Goal: Task Accomplishment & Management: Use online tool/utility

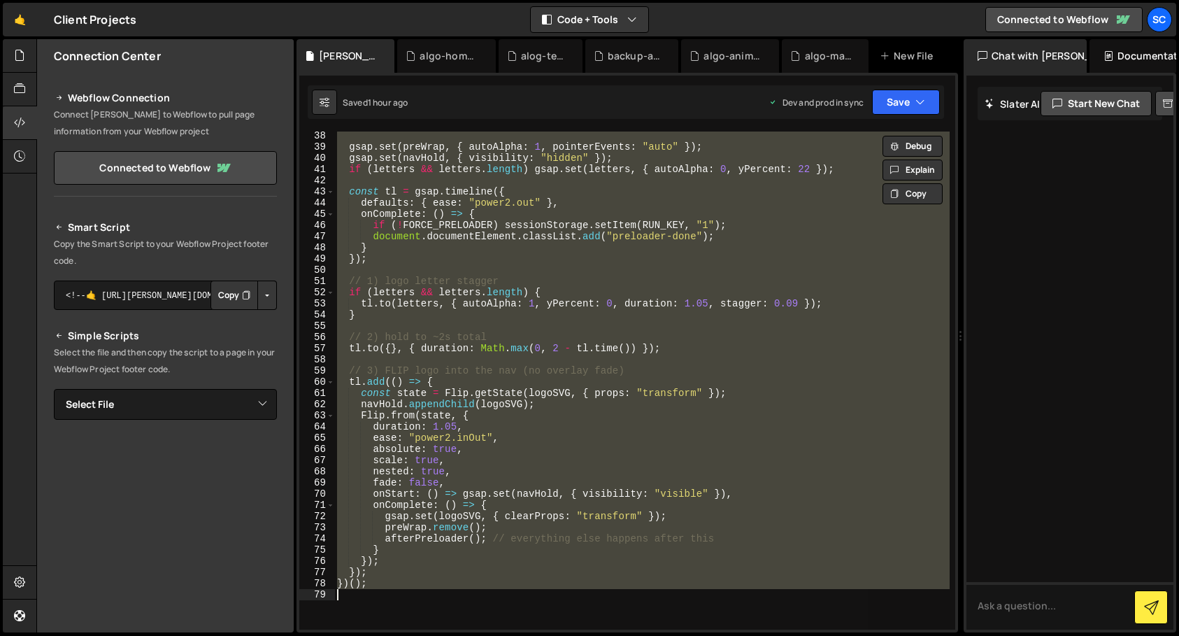
click at [529, 414] on div "gsap . set ( preWrap , { autoAlpha : 1 , pointerEvents : "auto" }) ; gsap . set…" at bounding box center [641, 380] width 615 height 498
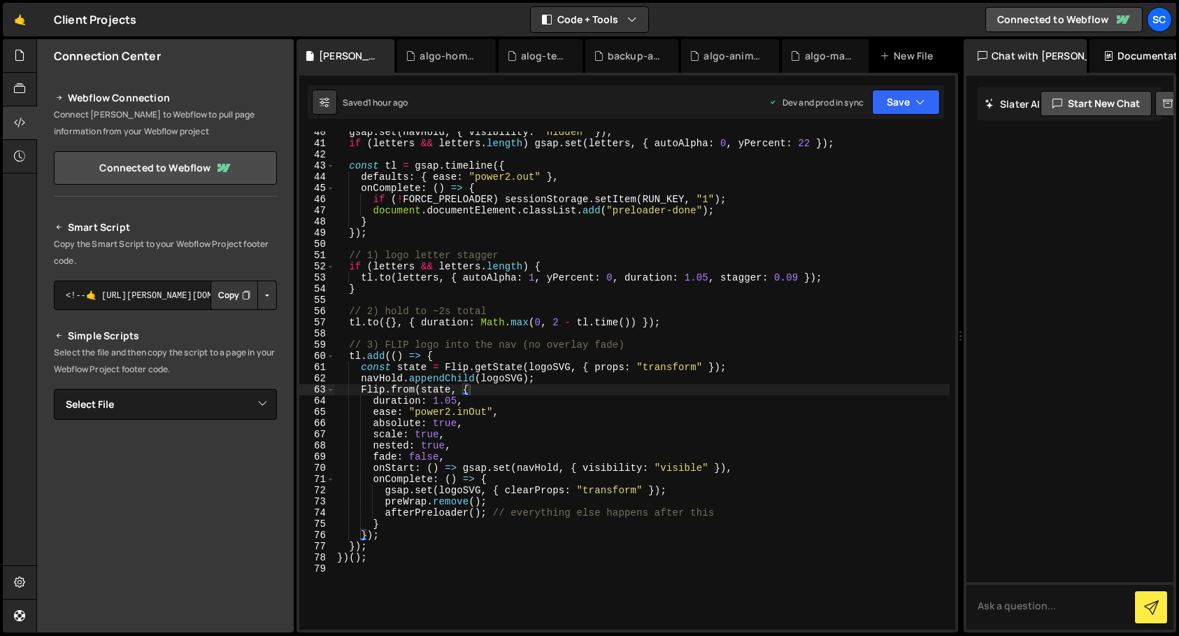
scroll to position [450, 0]
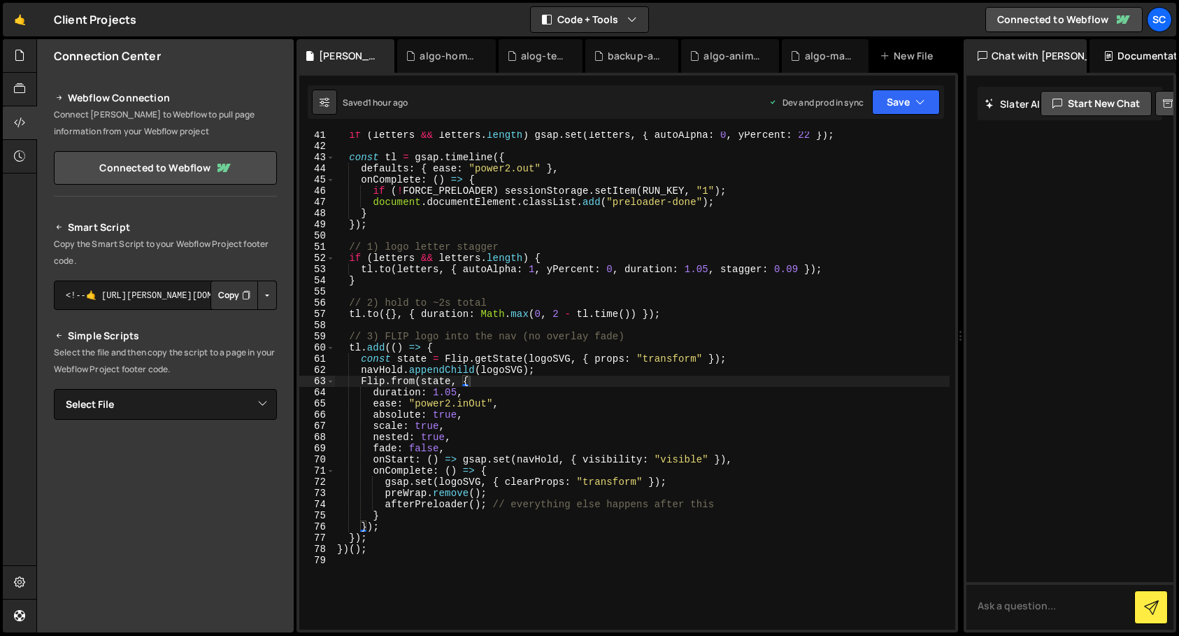
click at [373, 471] on div "if ( letters && letters . length ) gsap . set ( letters , { autoAlpha : 0 , yPe…" at bounding box center [641, 389] width 615 height 520
type textarea "onComplete: () => {"
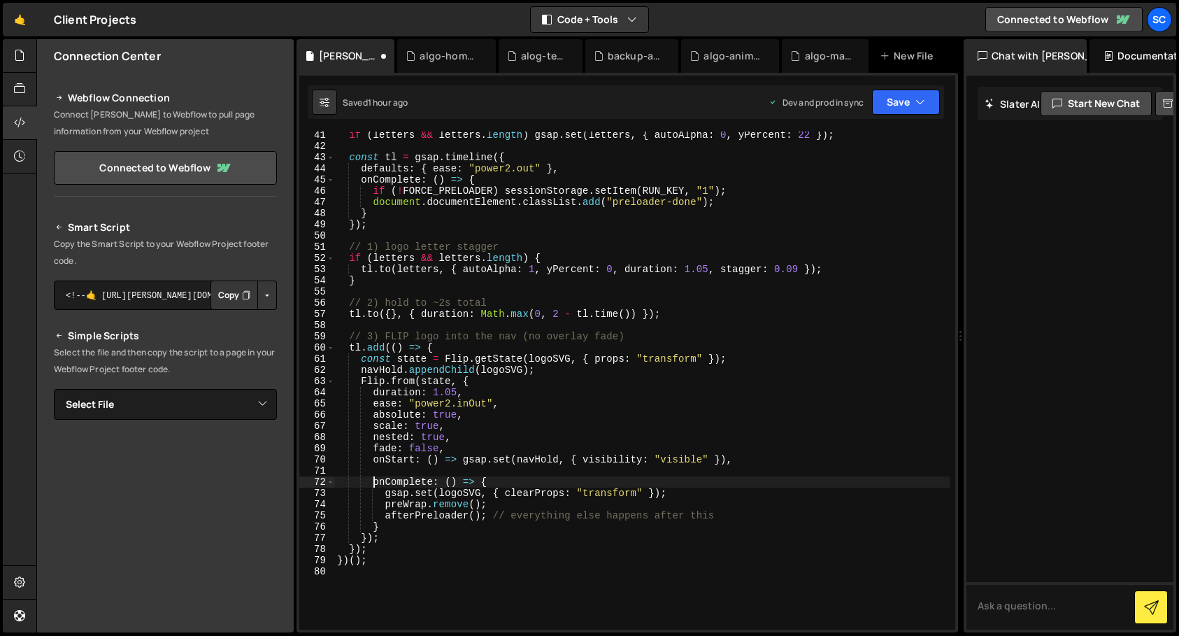
scroll to position [0, 2]
paste textarea "},"
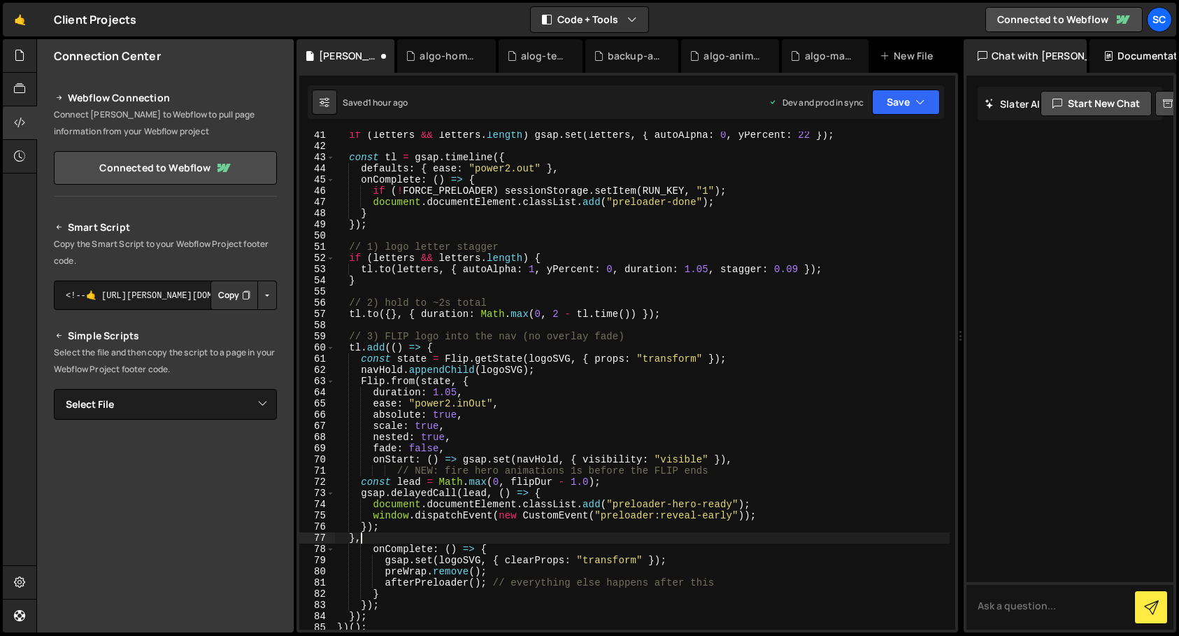
scroll to position [0, 1]
type textarea "},"
click at [910, 103] on button "Save" at bounding box center [906, 102] width 68 height 25
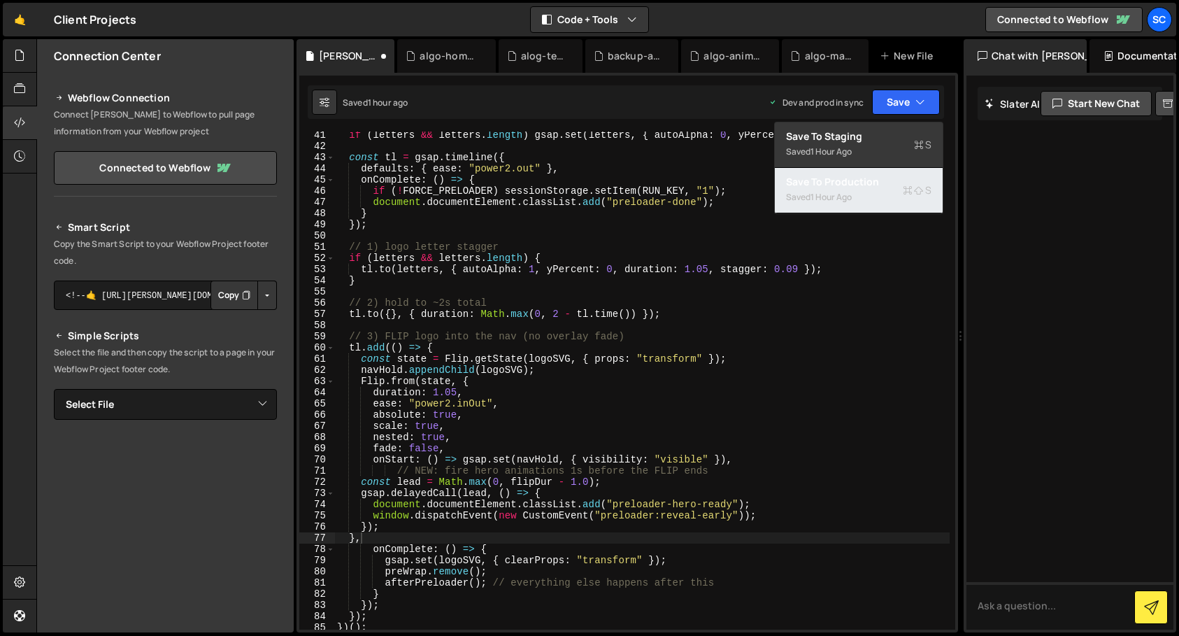
click at [875, 183] on div "Save to Production S" at bounding box center [858, 182] width 145 height 14
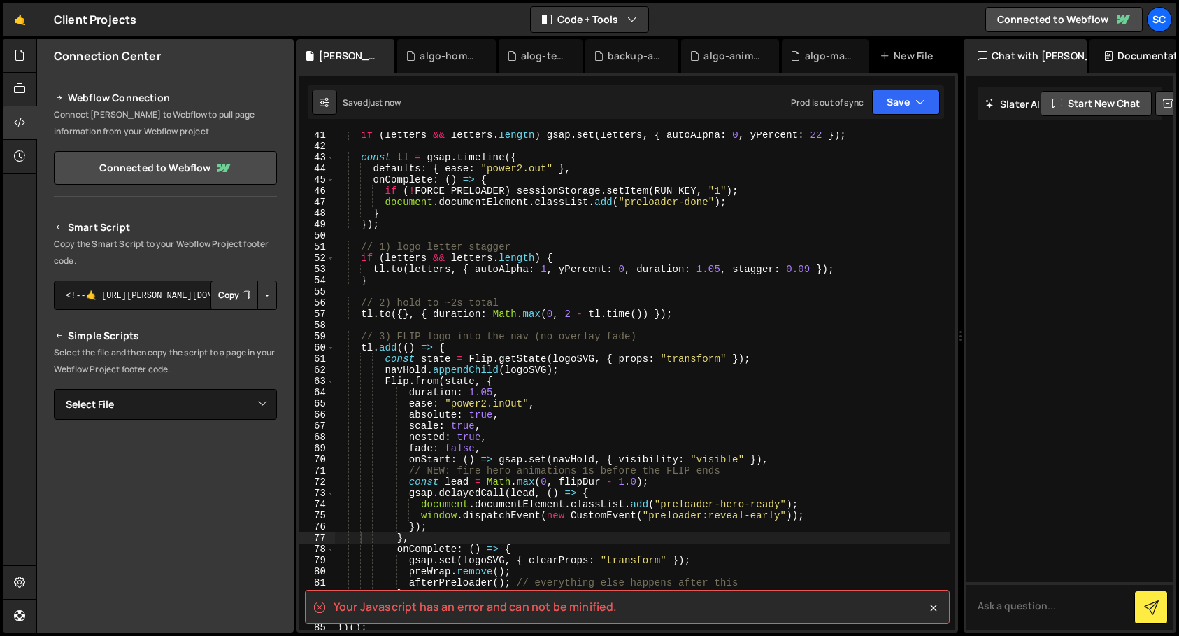
scroll to position [464, 0]
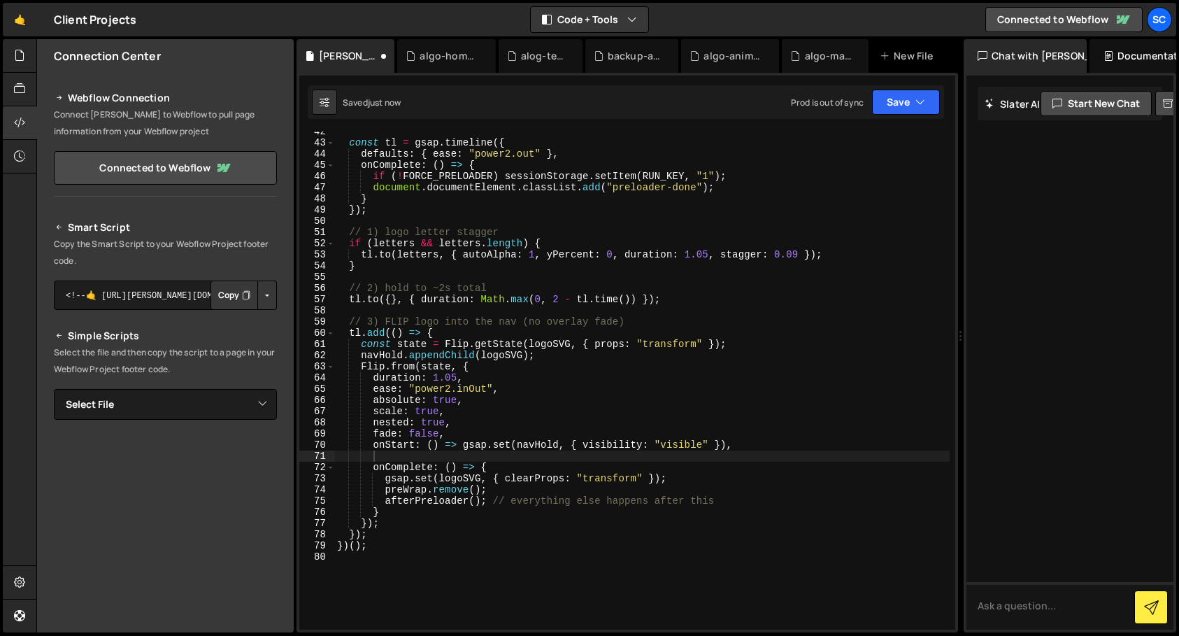
click at [618, 457] on div "const tl = gsap . timeline ({ defaults : { ease : "power2.out" } , onComplete :…" at bounding box center [641, 386] width 615 height 520
paste textarea "},"
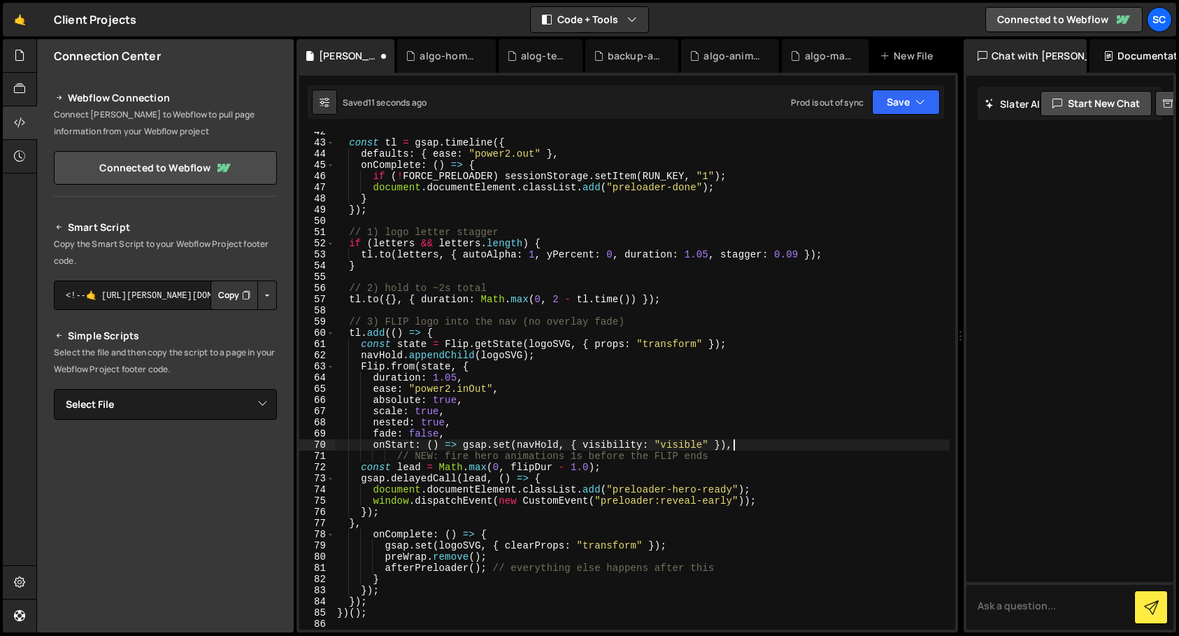
click at [744, 445] on div "const tl = gsap . timeline ({ defaults : { ease : "power2.out" } , onComplete :…" at bounding box center [641, 386] width 615 height 520
click at [918, 99] on icon "button" at bounding box center [920, 102] width 10 height 14
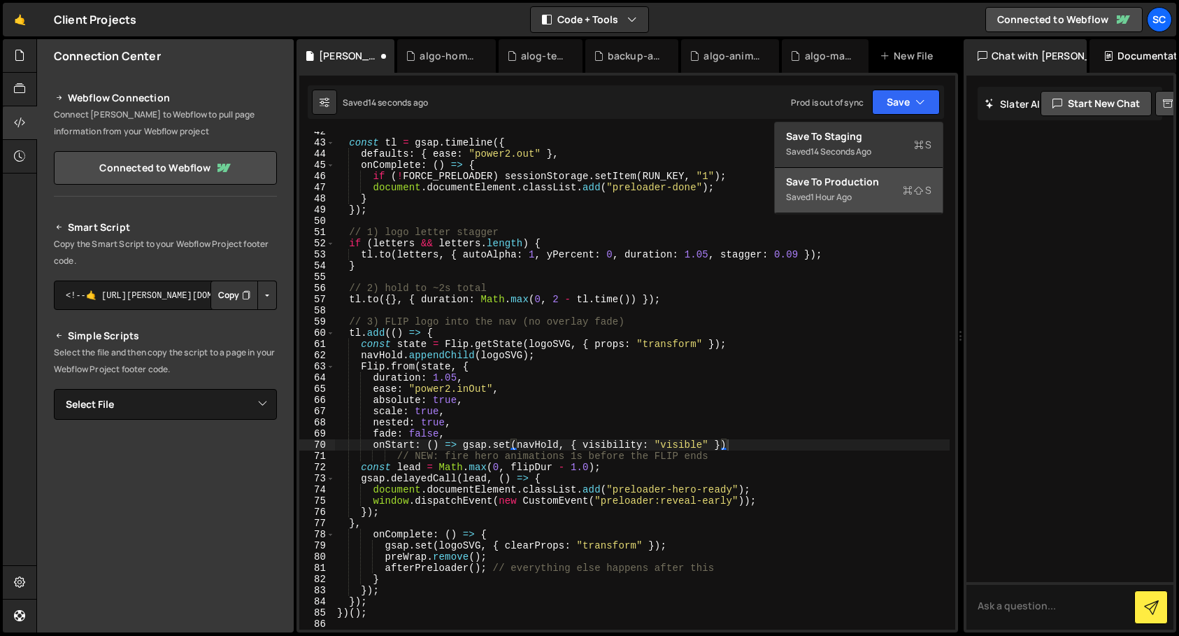
click at [899, 187] on div "Save to Production S" at bounding box center [858, 182] width 145 height 14
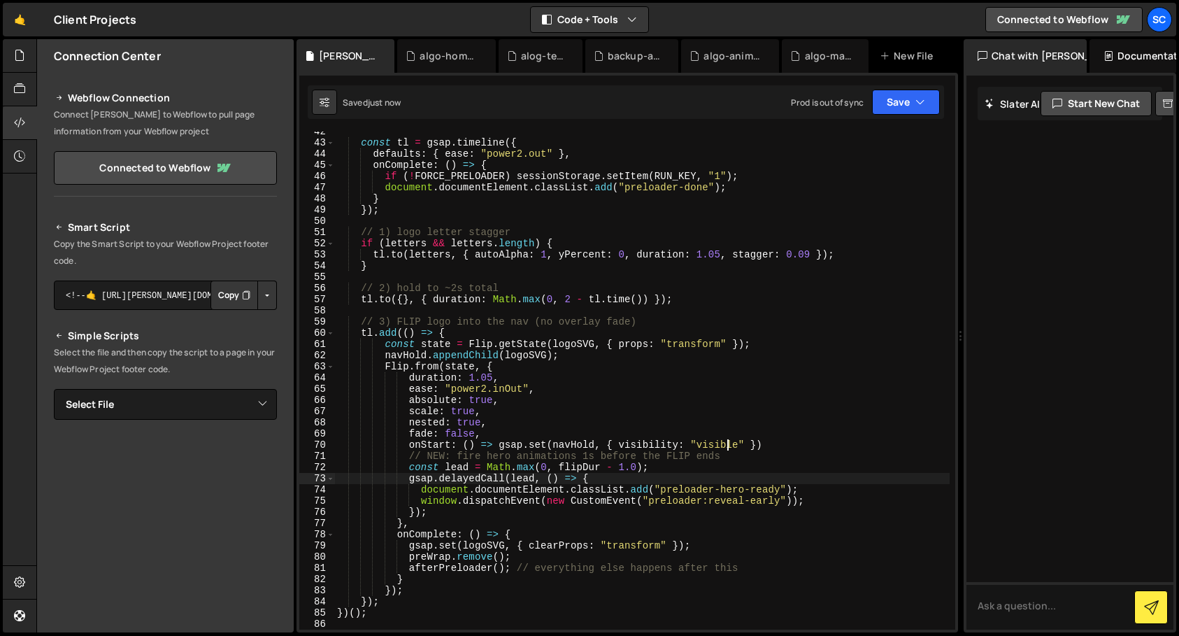
click at [778, 476] on div "const tl = gsap . timeline ({ defaults : { ease : "power2.out" } , onComplete :…" at bounding box center [641, 386] width 615 height 520
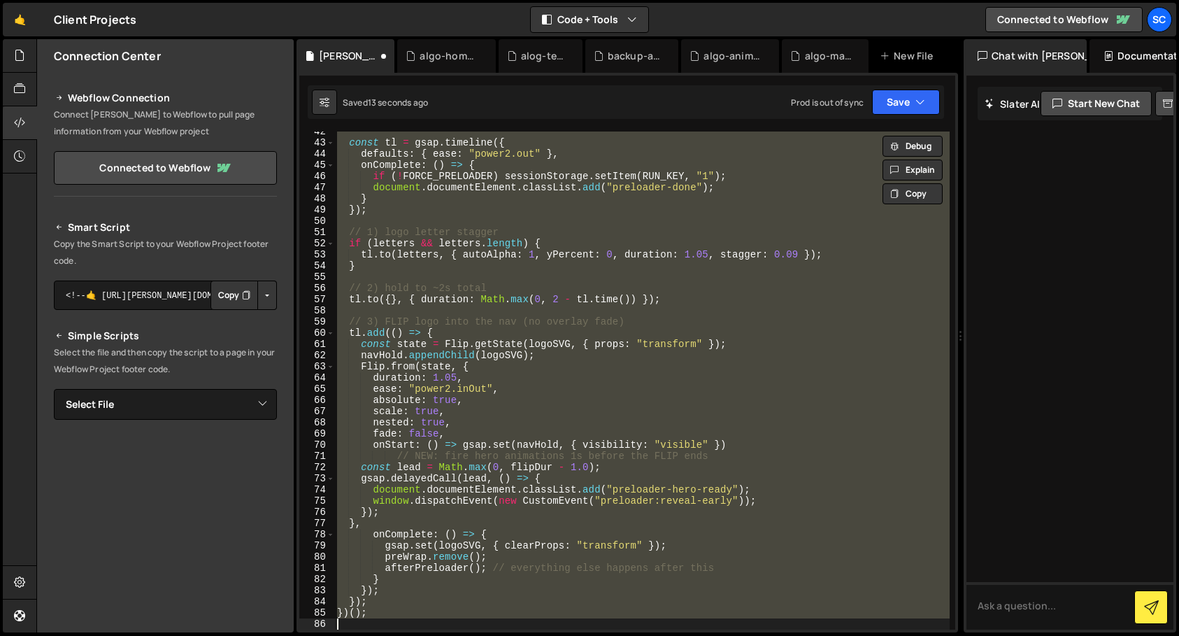
click at [682, 471] on div "const tl = gsap . timeline ({ defaults : { ease : "power2.out" } , onComplete :…" at bounding box center [641, 380] width 615 height 498
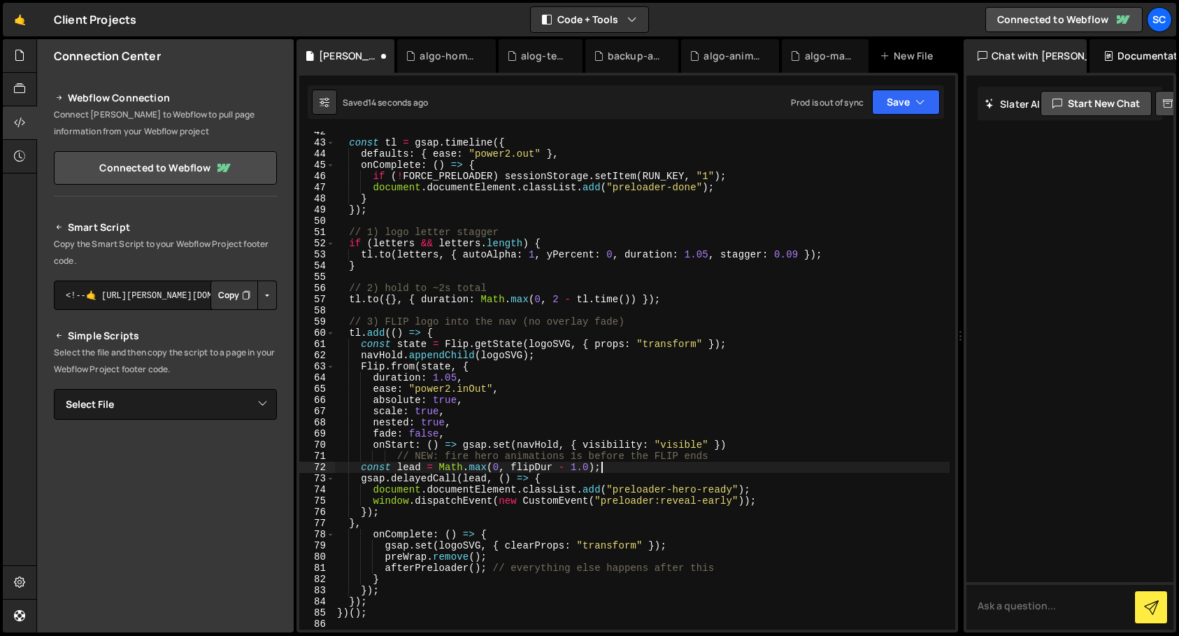
type textarea "onStart: () => gsap.set(navHold, { visibility: "visible" }),"
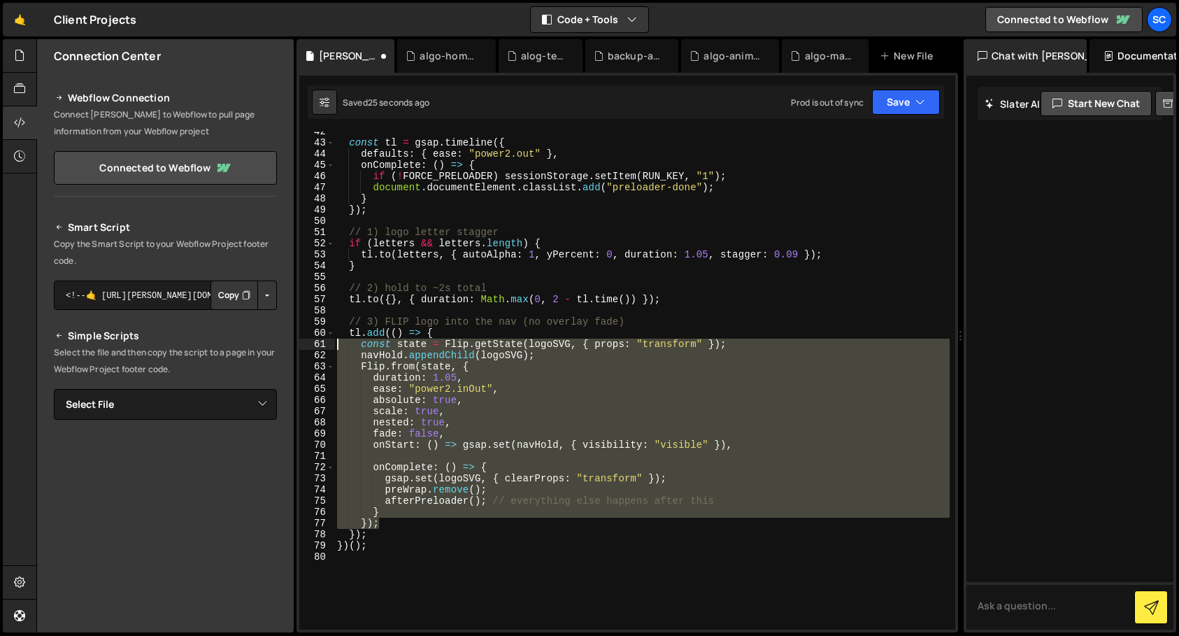
drag, startPoint x: 394, startPoint y: 526, endPoint x: 329, endPoint y: 346, distance: 190.9
click at [329, 346] on div "42 43 44 45 46 47 48 49 50 51 52 53 54 55 56 57 58 59 60 61 62 63 64 65 66 67 6…" at bounding box center [627, 380] width 656 height 498
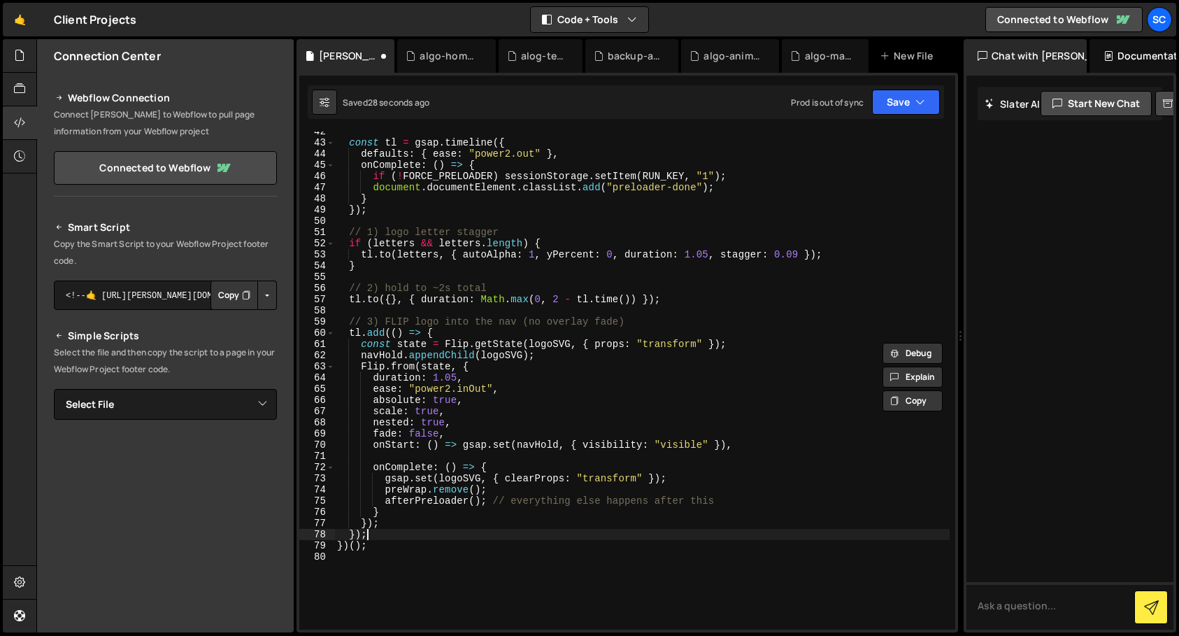
click at [395, 532] on div "const tl = gsap . timeline ({ defaults : { ease : "power2.out" } , onComplete :…" at bounding box center [641, 386] width 615 height 520
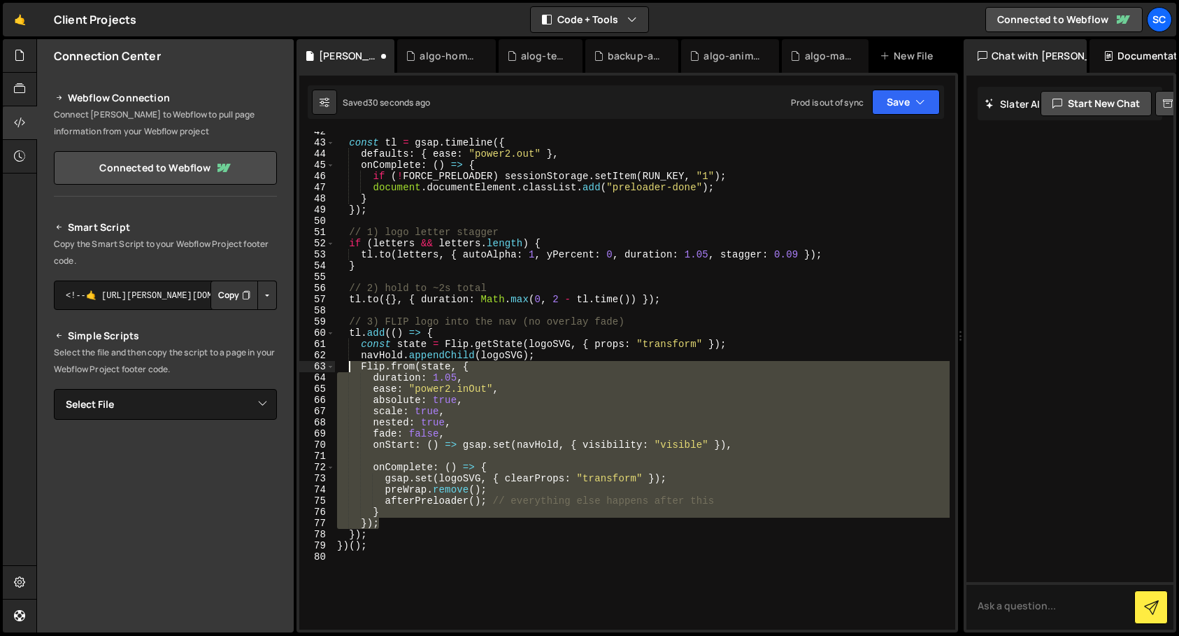
drag, startPoint x: 396, startPoint y: 525, endPoint x: 348, endPoint y: 370, distance: 162.6
click at [348, 370] on div "const tl = gsap . timeline ({ defaults : { ease : "power2.out" } , onComplete :…" at bounding box center [641, 386] width 615 height 520
paste textarea "});"
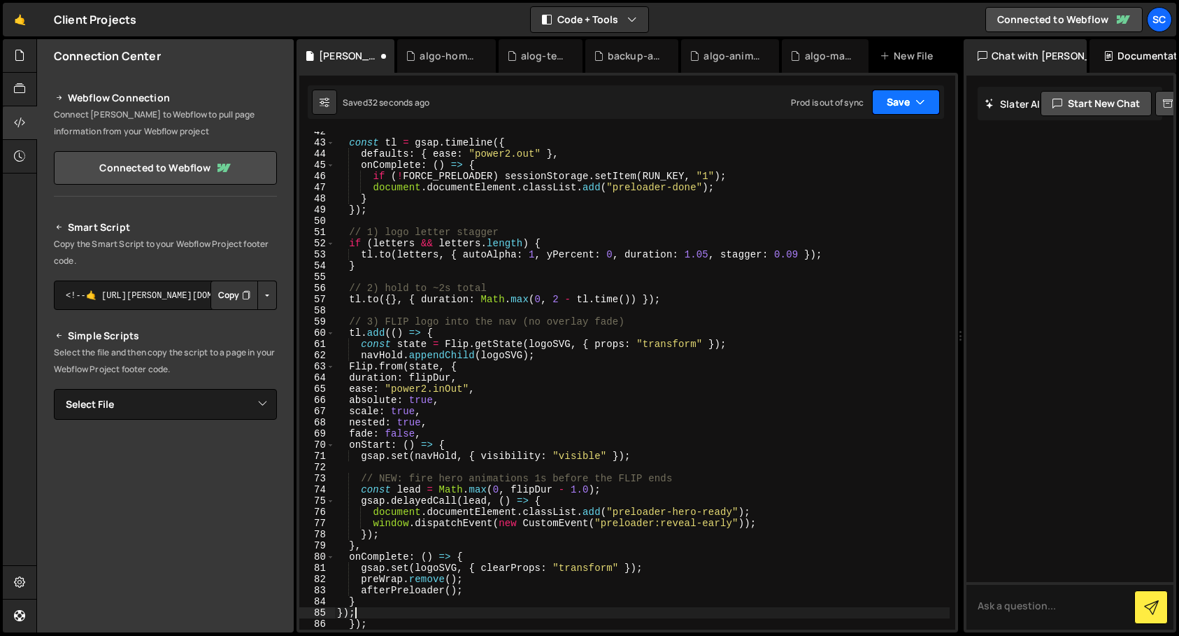
drag, startPoint x: 901, startPoint y: 106, endPoint x: 896, endPoint y: 138, distance: 31.8
click at [901, 106] on button "Save" at bounding box center [906, 102] width 68 height 25
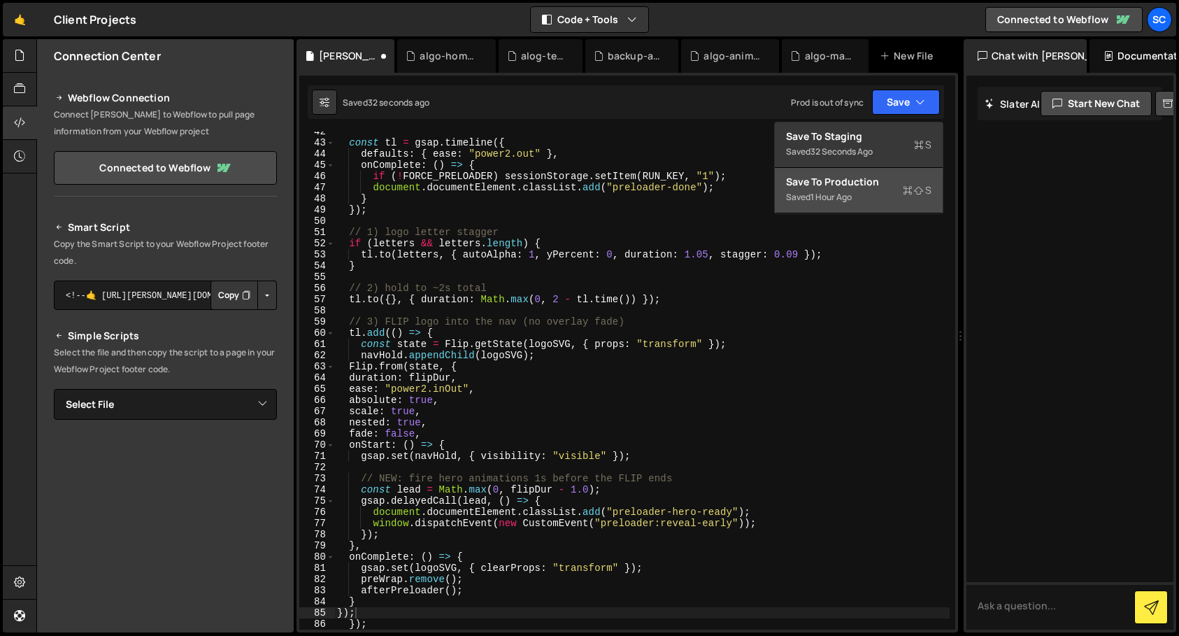
click at [866, 195] on div "Saved 1 hour ago" at bounding box center [858, 197] width 145 height 17
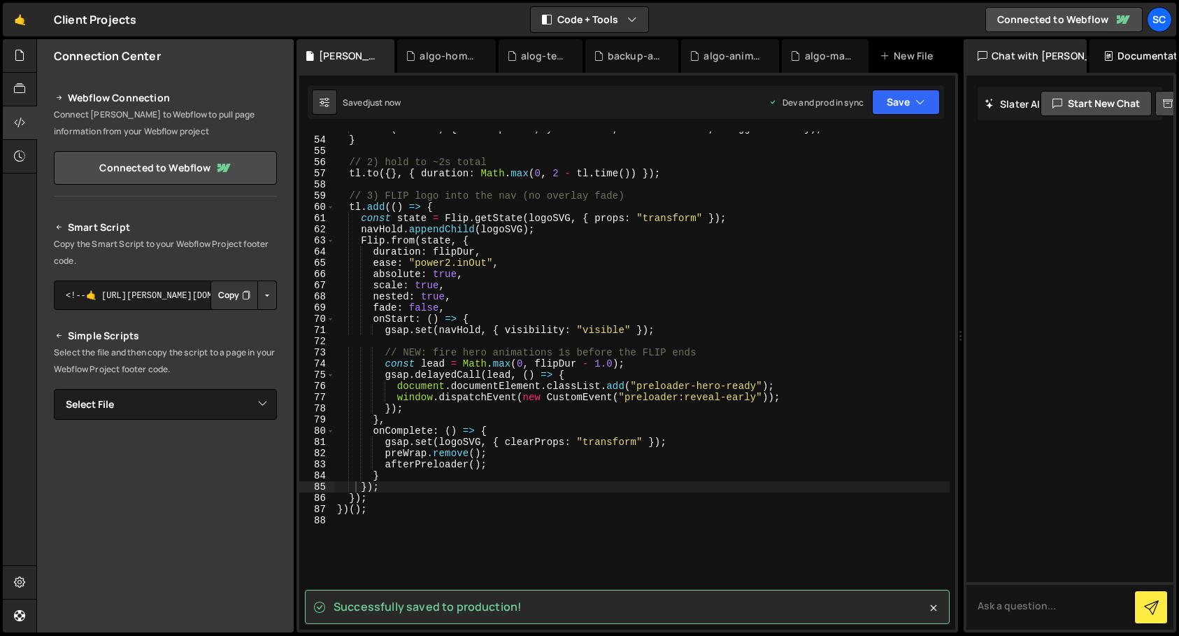
scroll to position [602, 0]
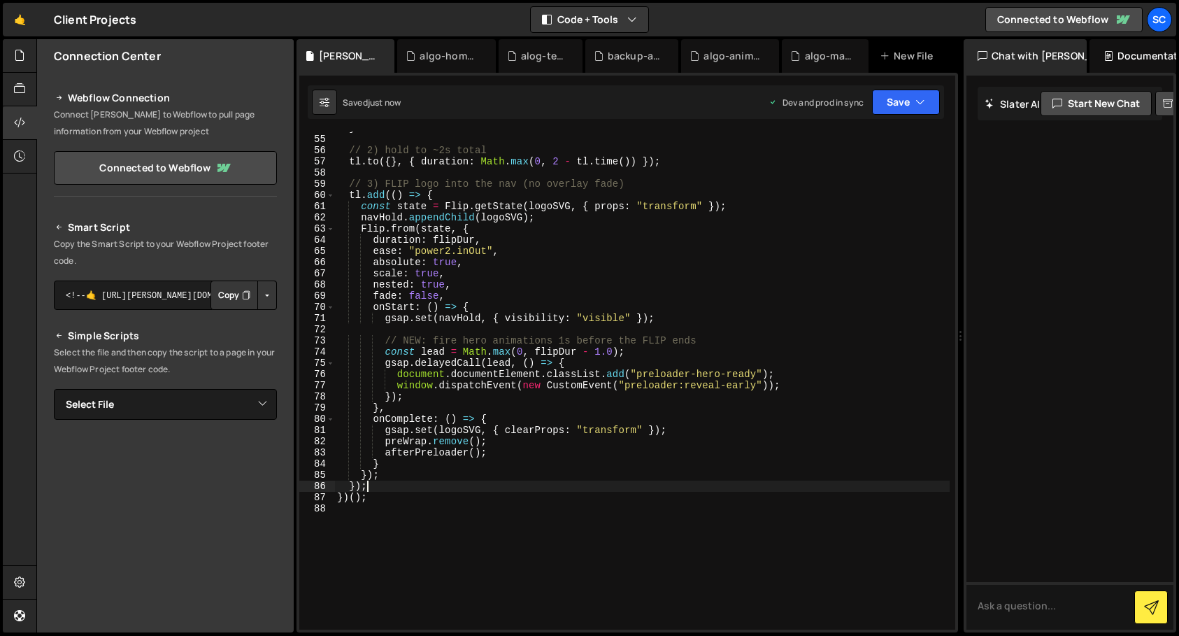
click at [539, 488] on div "} // 2) hold to ~2s total tl . to ({ } , { duration : Math . max ( 0 , 2 - tl .…" at bounding box center [641, 382] width 615 height 520
click at [537, 499] on div "} // 2) hold to ~2s total tl . to ({ } , { duration : Math . max ( 0 , 2 - tl .…" at bounding box center [641, 382] width 615 height 520
click at [360, 225] on div "} // 2) hold to ~2s total tl . to ({ } , { duration : Math . max ( 0 , 2 - tl .…" at bounding box center [641, 382] width 615 height 520
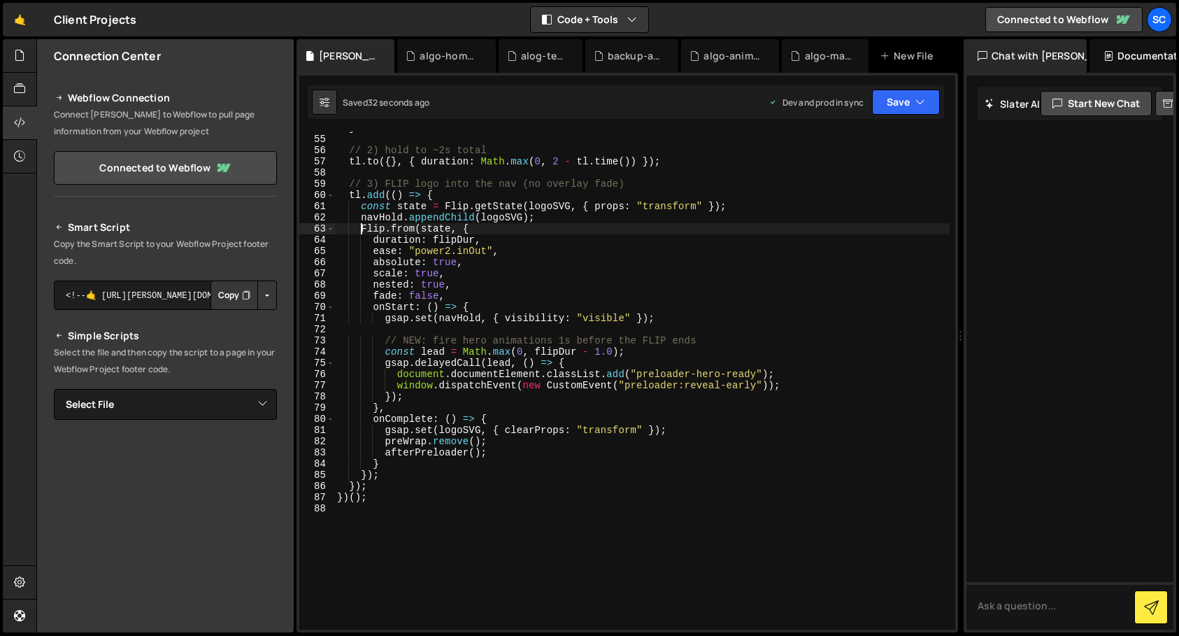
type textarea "Flip.from(state, {"
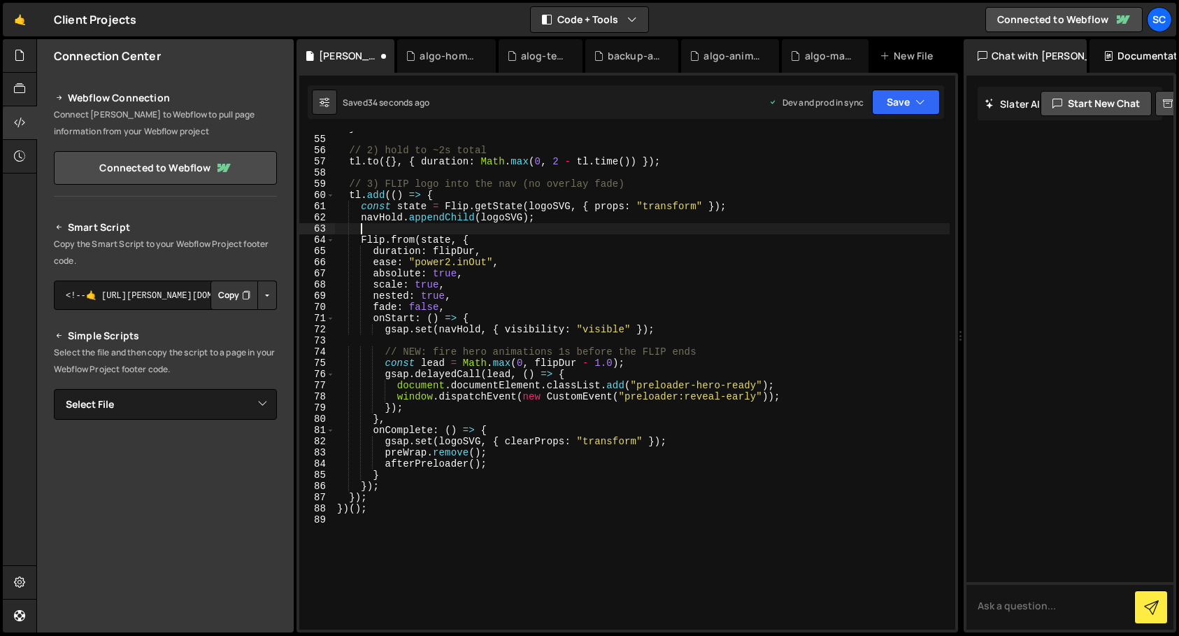
scroll to position [0, 1]
paste textarea
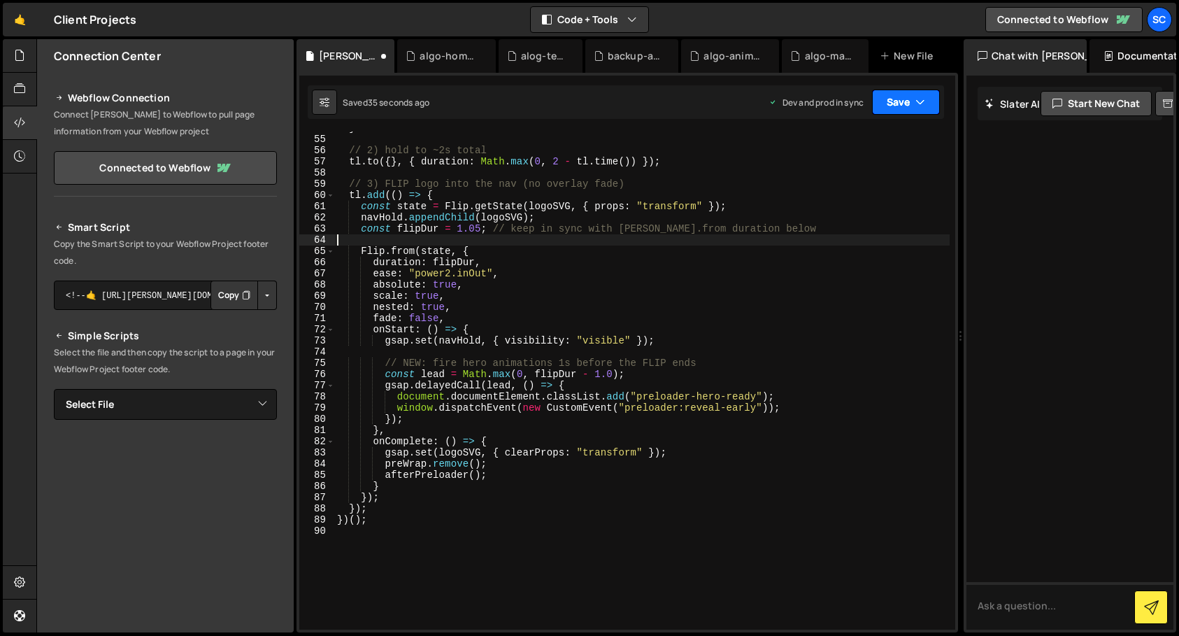
drag, startPoint x: 901, startPoint y: 105, endPoint x: 903, endPoint y: 154, distance: 49.0
click at [901, 105] on button "Save" at bounding box center [906, 102] width 68 height 25
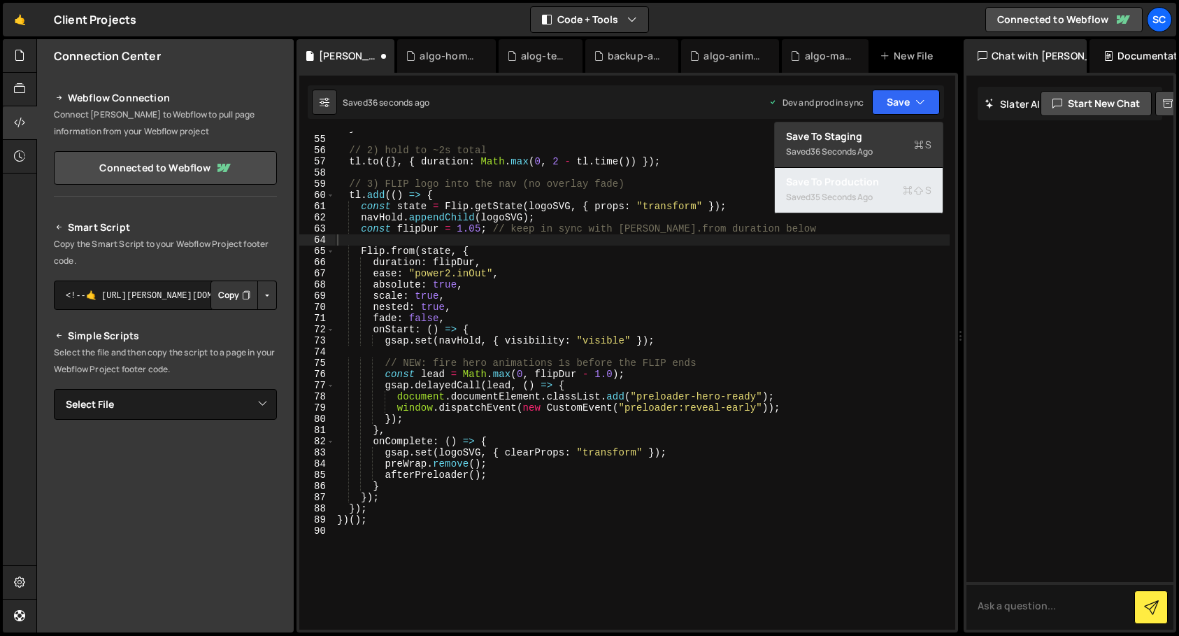
click at [883, 190] on div "Saved 35 seconds ago" at bounding box center [858, 197] width 145 height 17
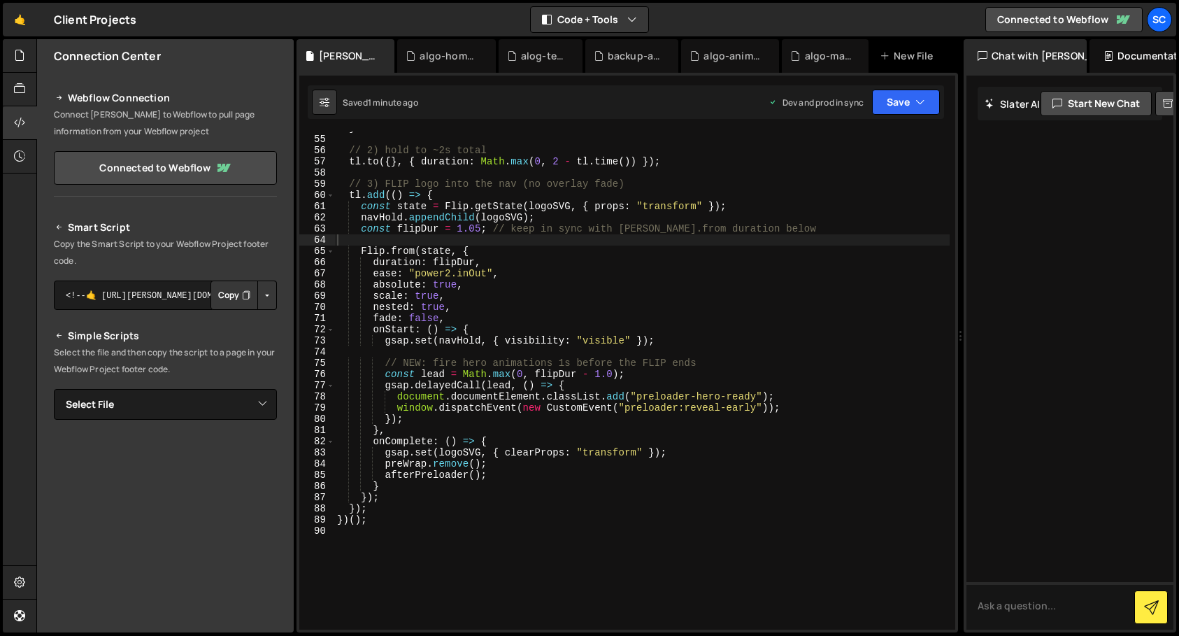
type textarea "})();"
click at [417, 516] on div "} // 2) hold to ~2s total tl . to ({ } , { duration : Math . max ( 0 , 2 - tl .…" at bounding box center [641, 382] width 615 height 520
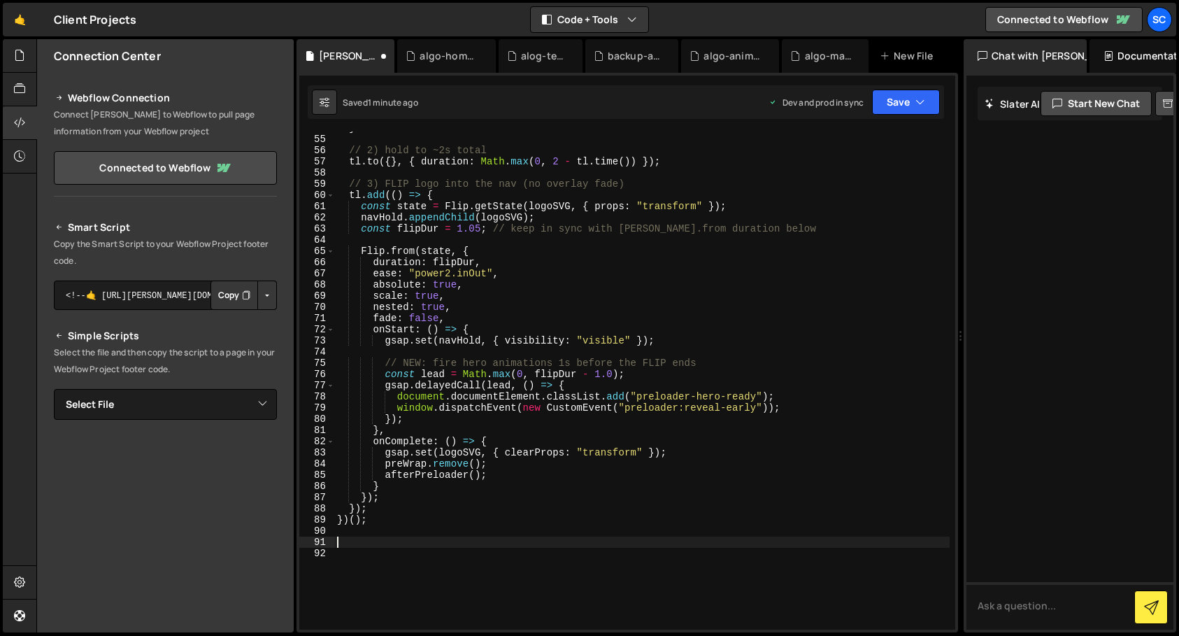
paste textarea "})();"
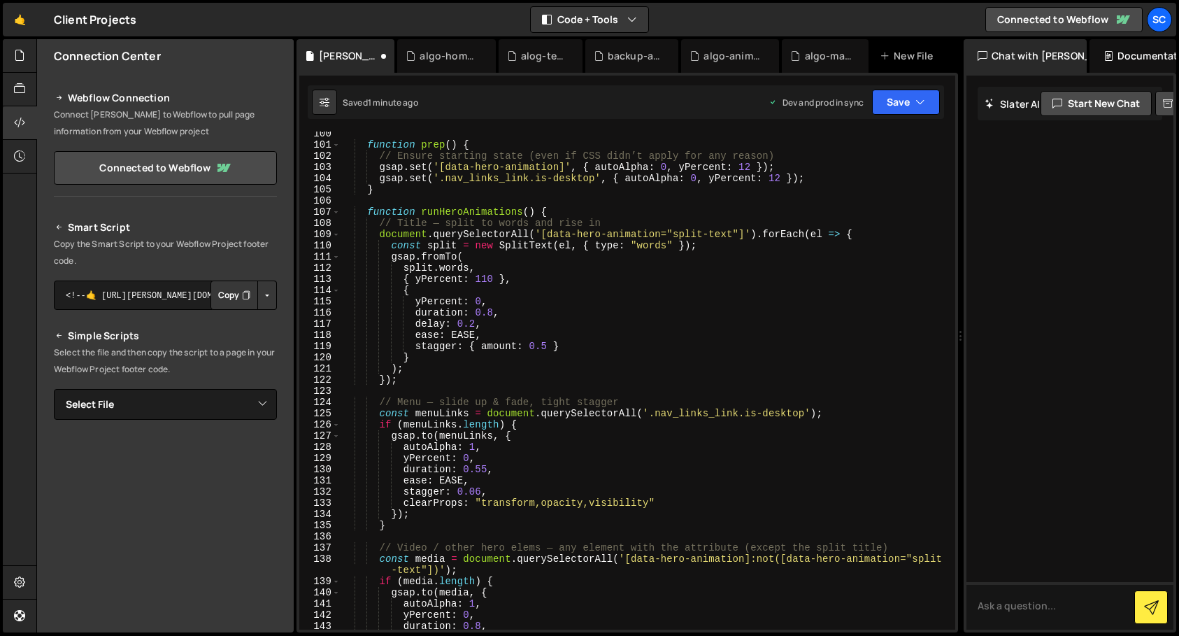
scroll to position [1111, 0]
type textarea "})();"
drag, startPoint x: 895, startPoint y: 92, endPoint x: 896, endPoint y: 107, distance: 15.4
click at [895, 92] on button "Save" at bounding box center [906, 102] width 68 height 25
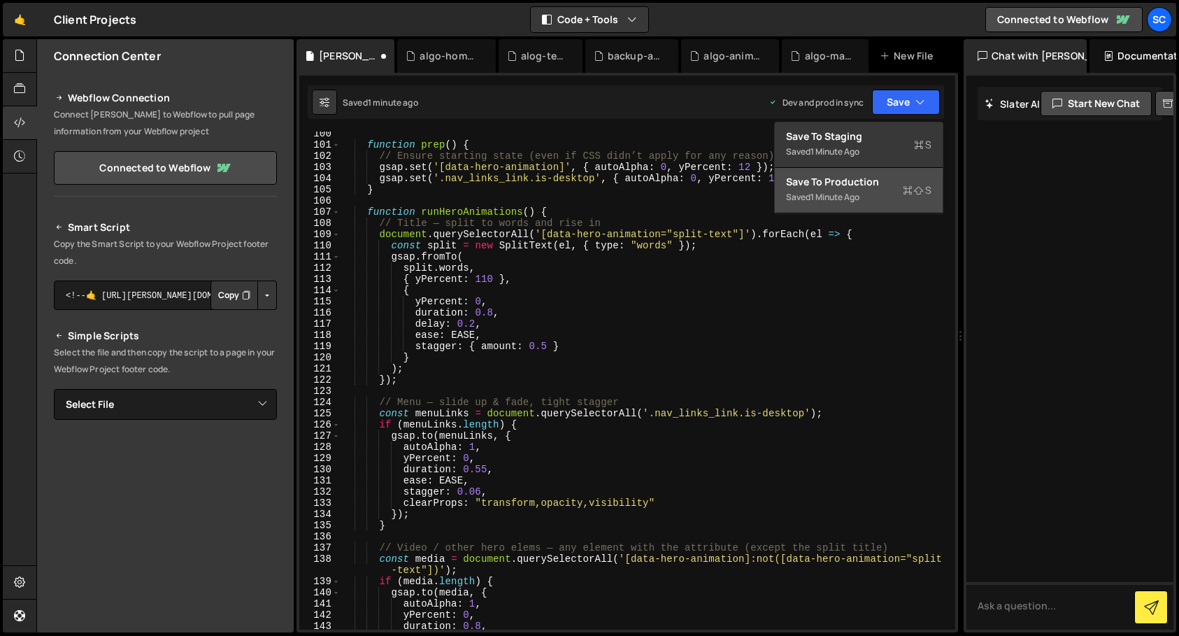
click at [884, 178] on div "Save to Production S" at bounding box center [858, 182] width 145 height 14
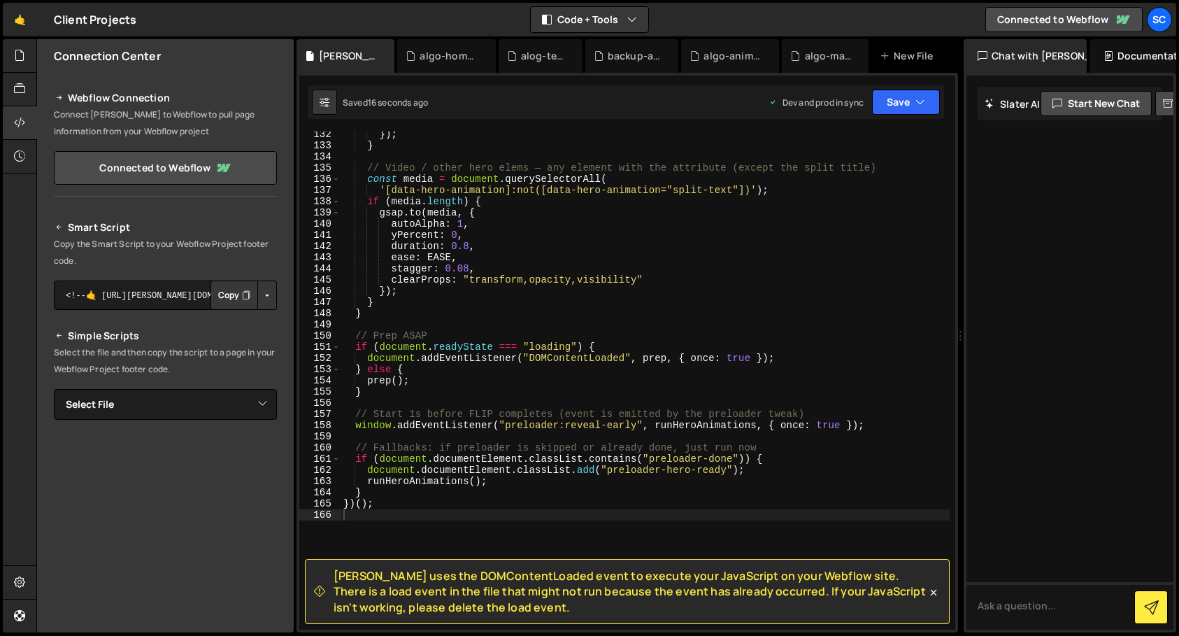
scroll to position [1500, 0]
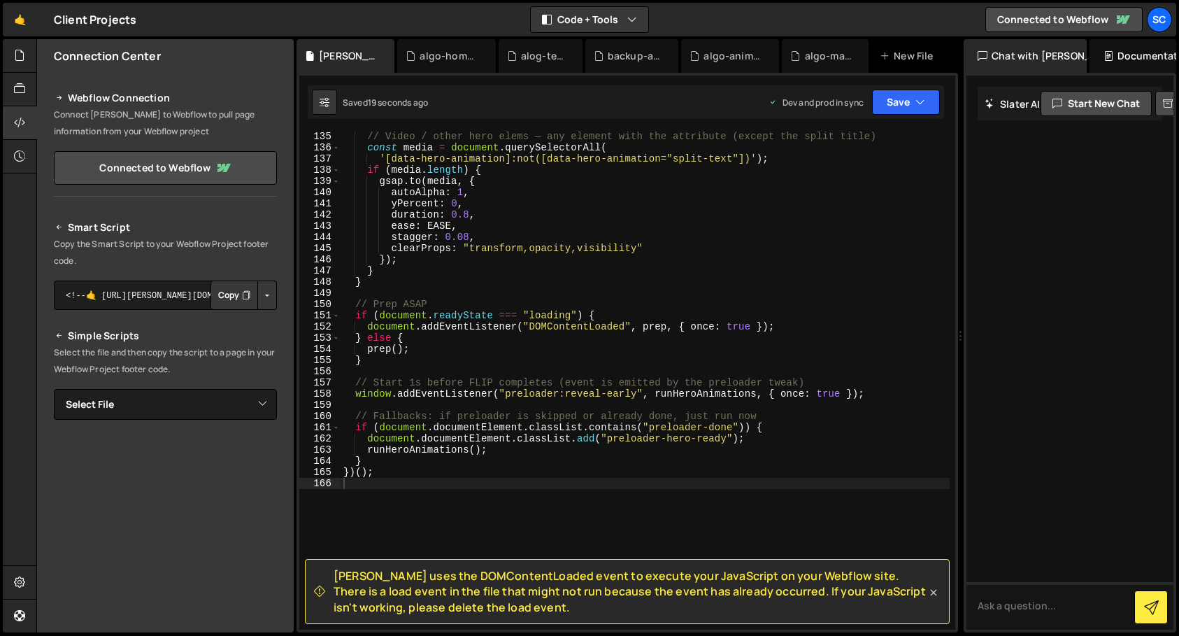
click at [937, 593] on icon at bounding box center [934, 592] width 14 height 14
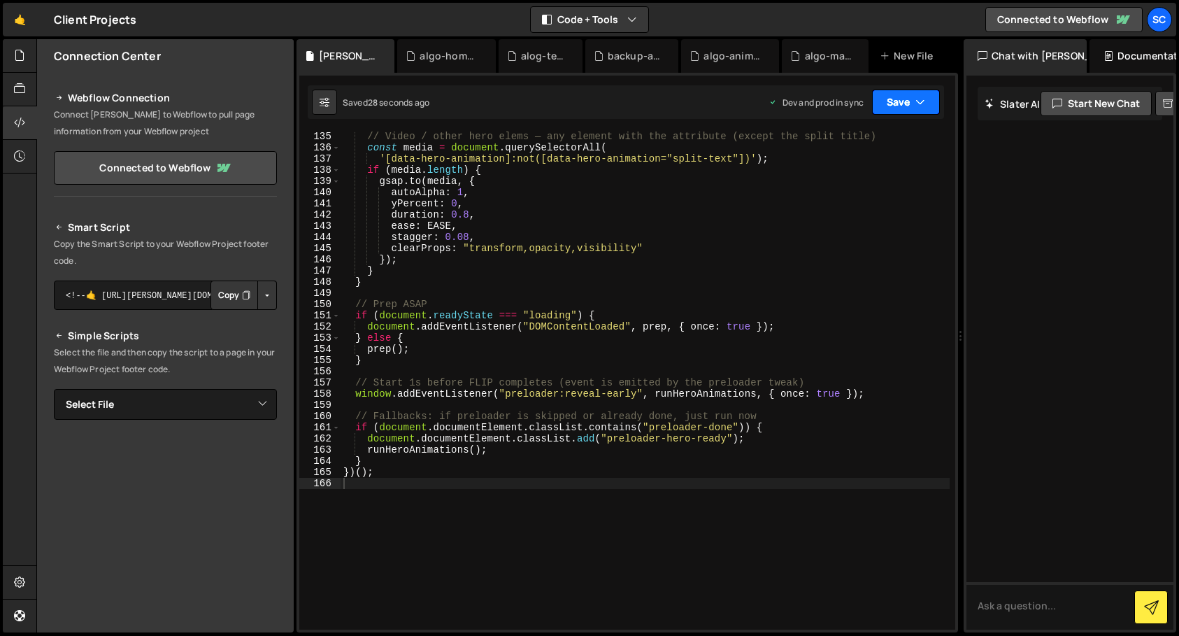
drag, startPoint x: 938, startPoint y: 101, endPoint x: 926, endPoint y: 103, distance: 12.8
click at [938, 101] on button "Save" at bounding box center [906, 102] width 68 height 25
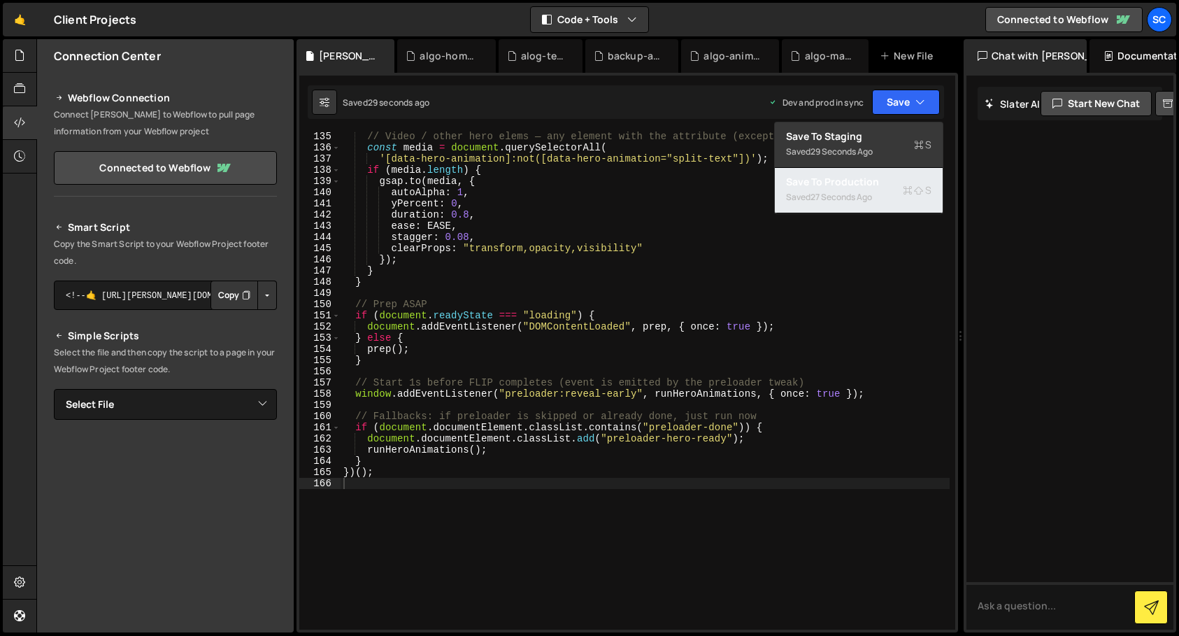
click at [852, 196] on div "27 seconds ago" at bounding box center [841, 197] width 62 height 12
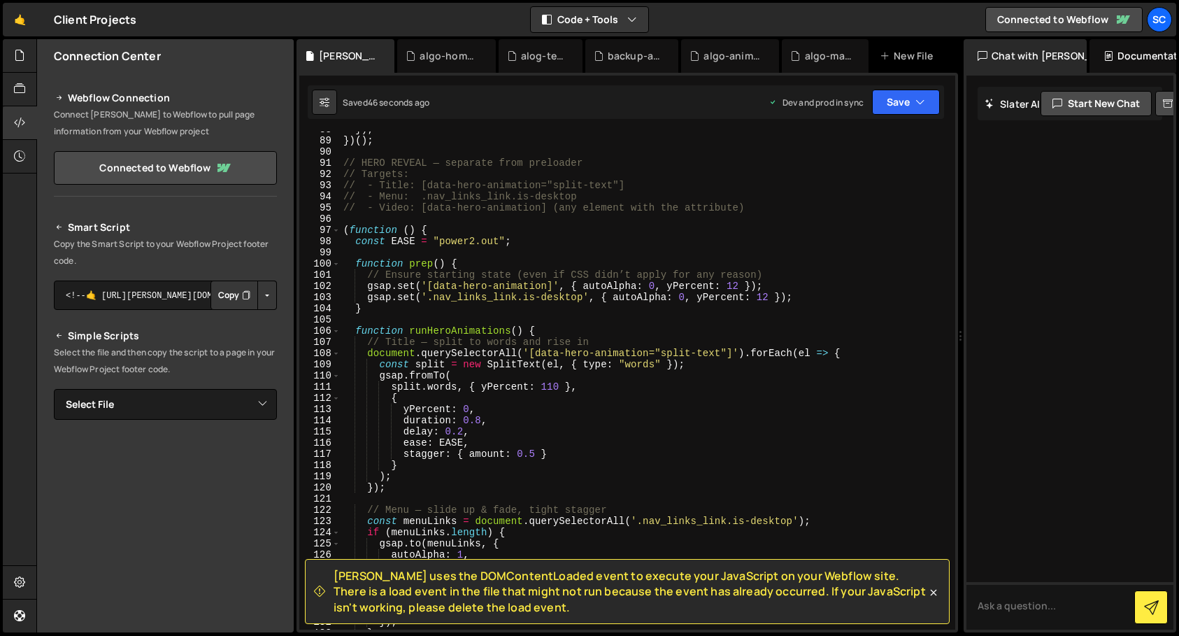
scroll to position [892, 0]
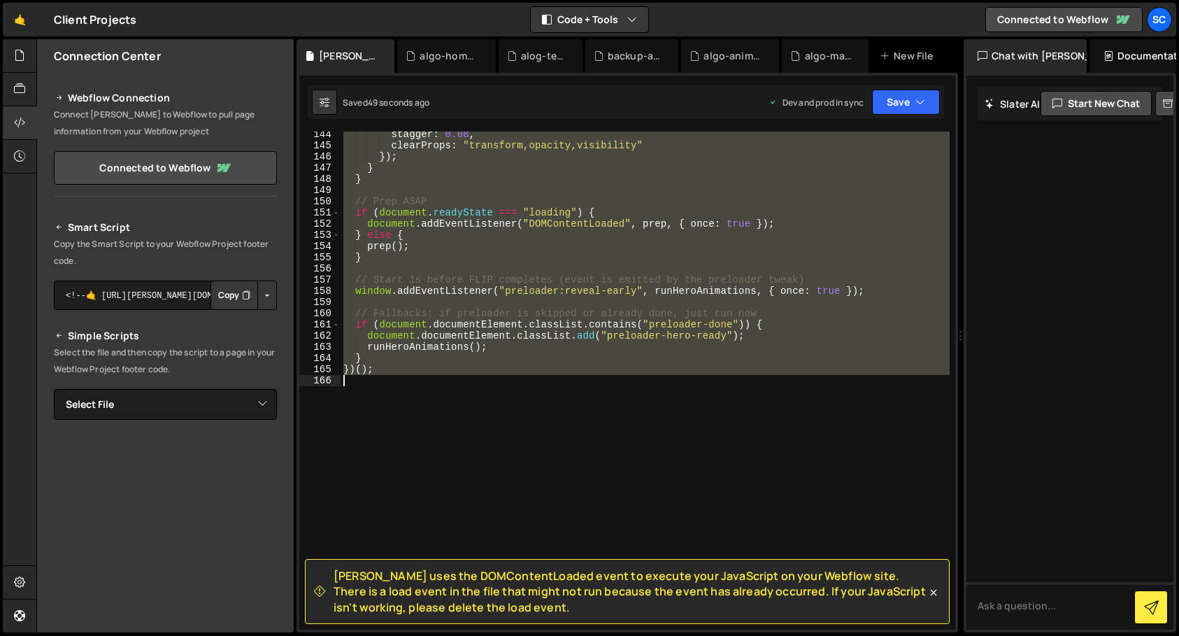
drag, startPoint x: 391, startPoint y: 239, endPoint x: 411, endPoint y: 382, distance: 144.1
click at [411, 382] on div "stagger : 0.08 , clearProps : "transform,opacity,visibility" }) ; } } // Prep A…" at bounding box center [645, 389] width 609 height 520
type textarea "})();"
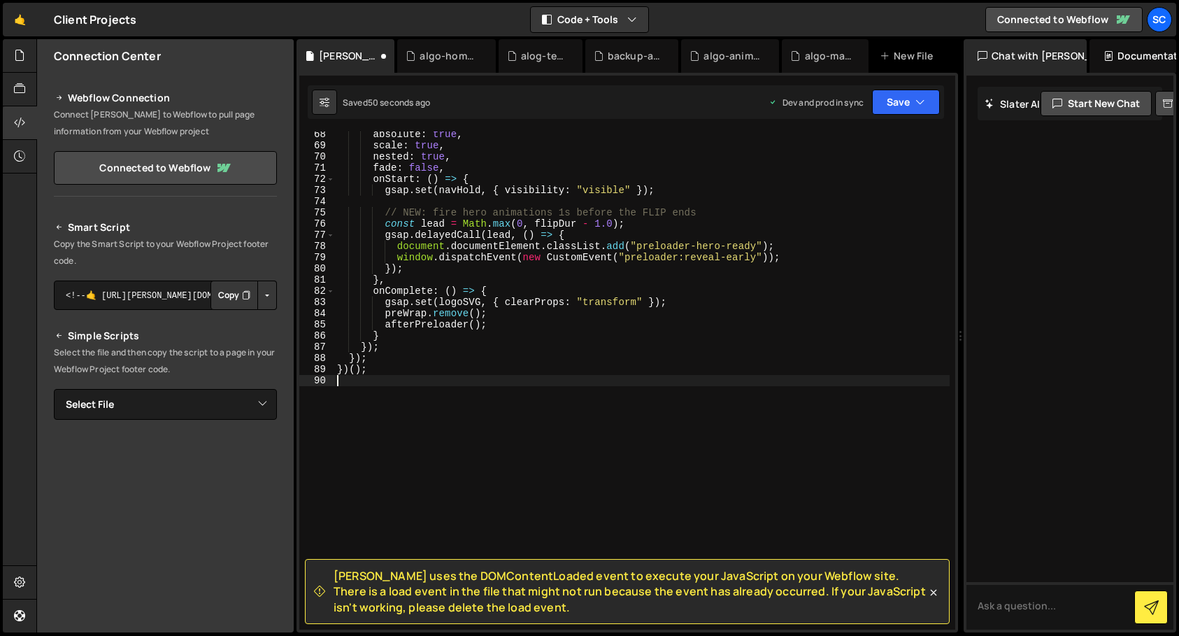
scroll to position [752, 0]
drag, startPoint x: 920, startPoint y: 105, endPoint x: 918, endPoint y: 124, distance: 18.9
click at [920, 105] on icon "button" at bounding box center [920, 102] width 10 height 14
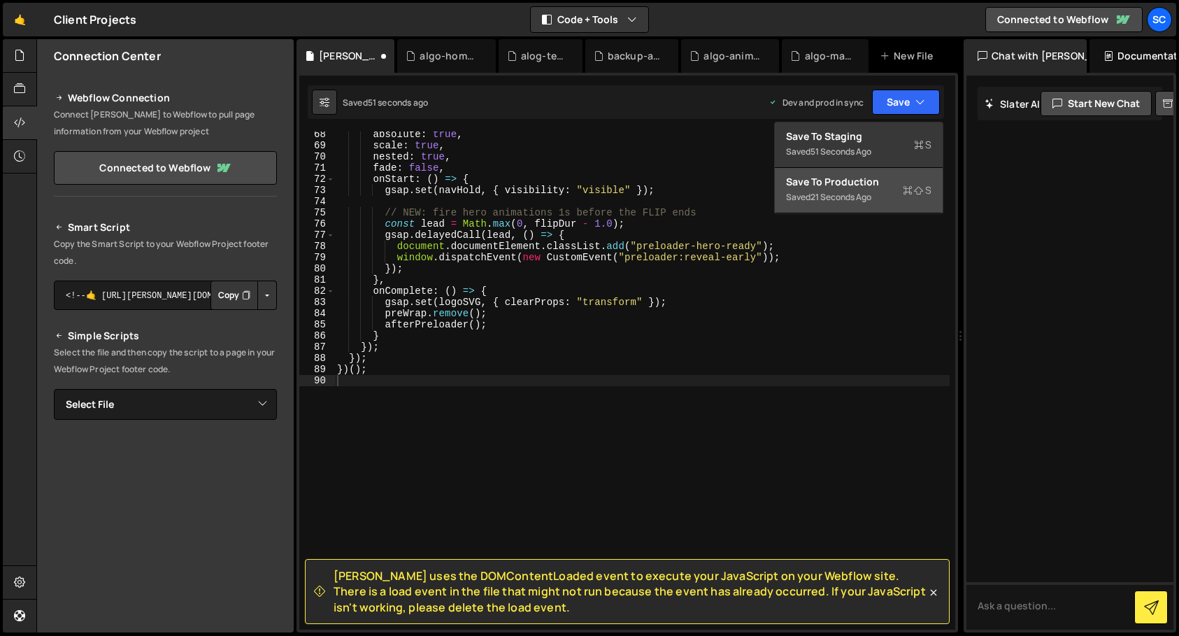
click at [897, 196] on div "Saved 21 seconds ago" at bounding box center [858, 197] width 145 height 17
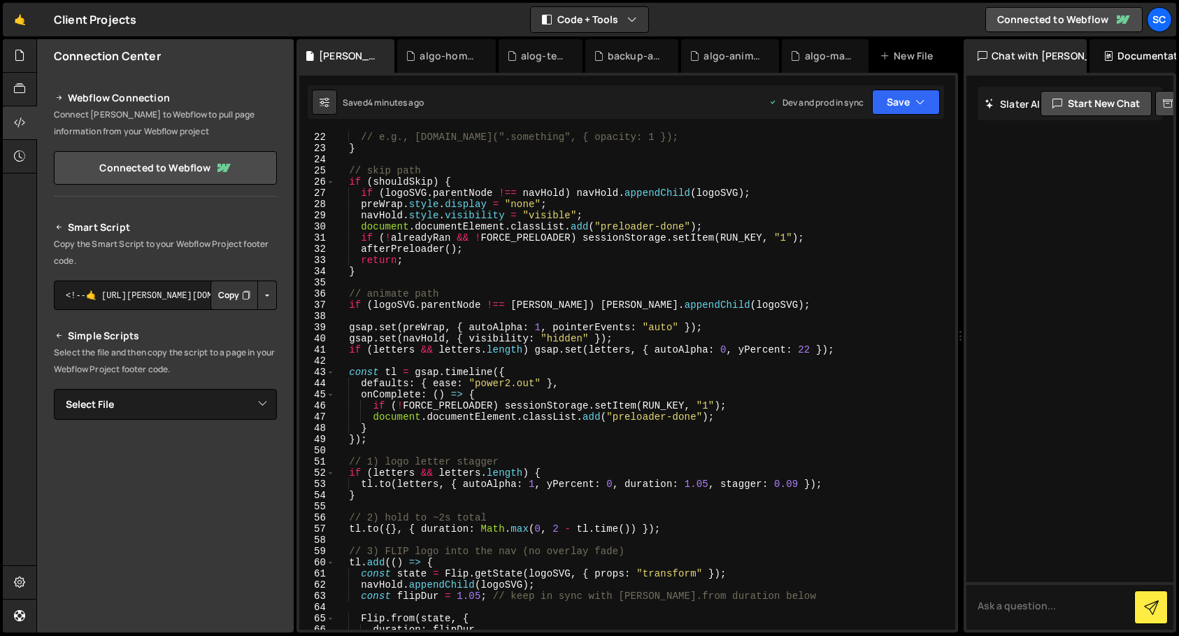
scroll to position [0, 0]
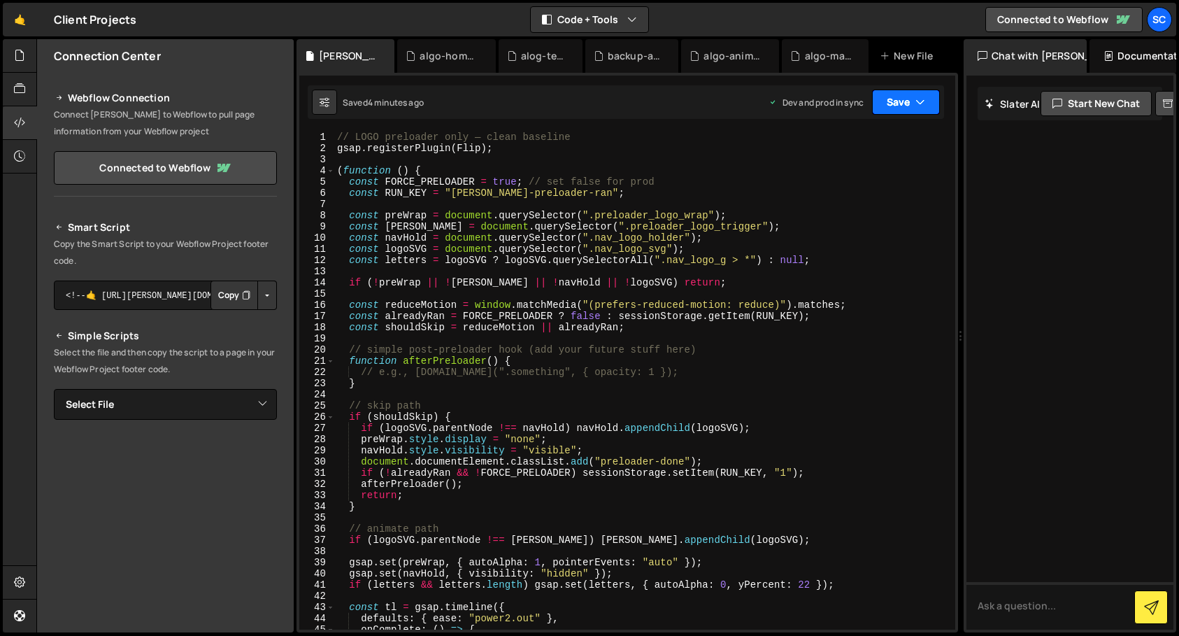
click at [901, 113] on button "Save" at bounding box center [906, 102] width 68 height 25
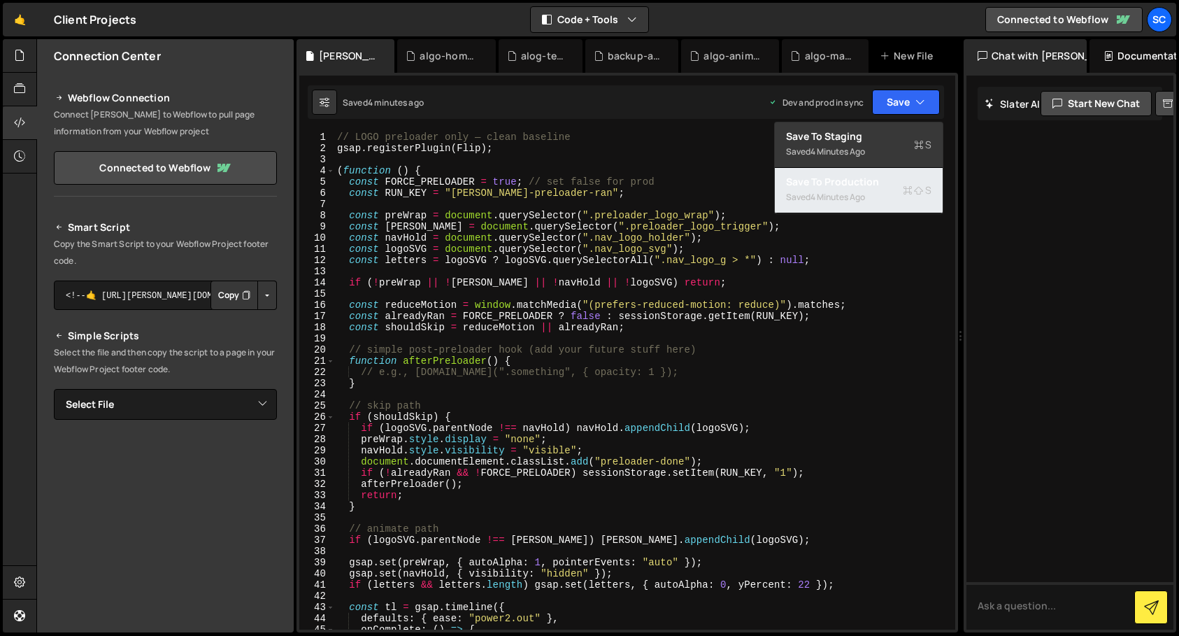
drag, startPoint x: 864, startPoint y: 185, endPoint x: 805, endPoint y: 190, distance: 58.9
click at [864, 185] on div "Save to Production S" at bounding box center [858, 182] width 145 height 14
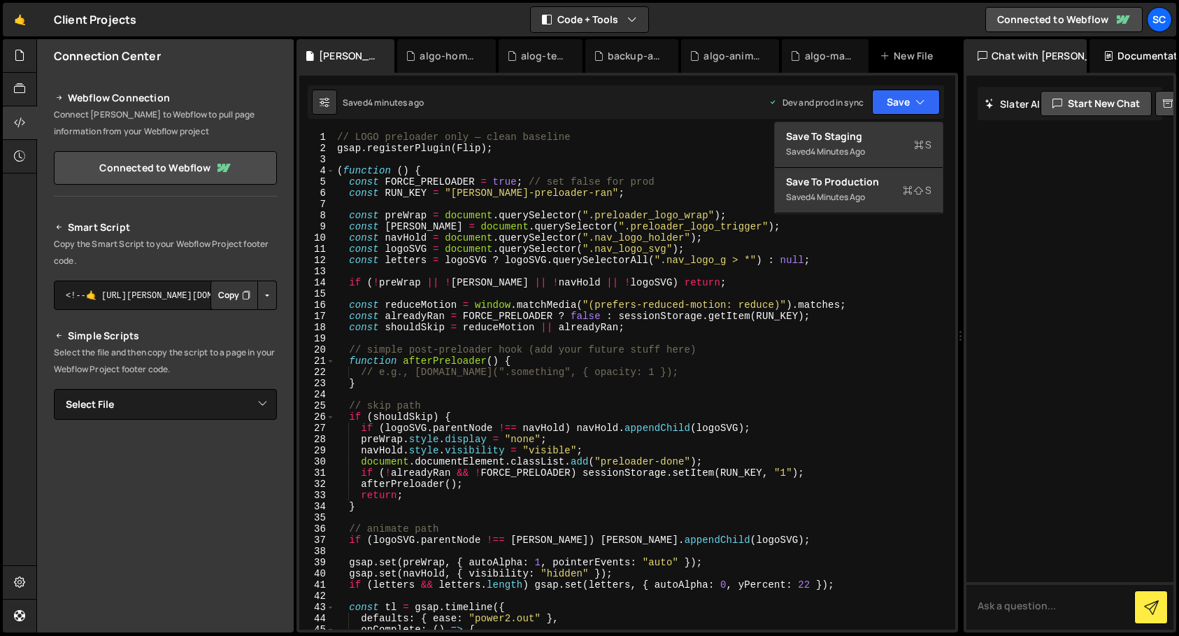
scroll to position [747, 0]
